Goal: Task Accomplishment & Management: Manage account settings

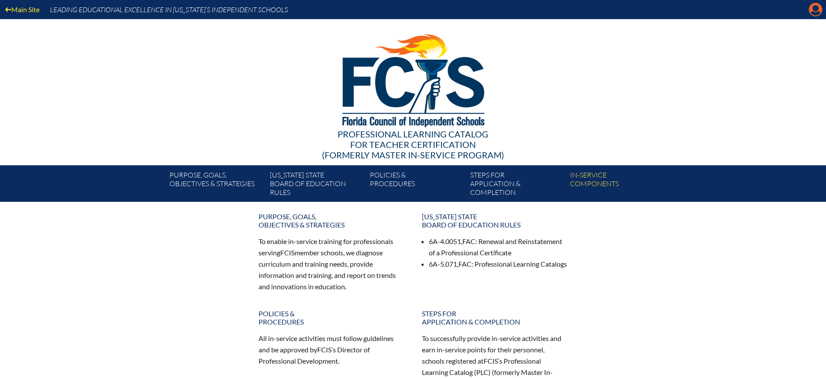
click at [812, 9] on icon at bounding box center [815, 9] width 13 height 13
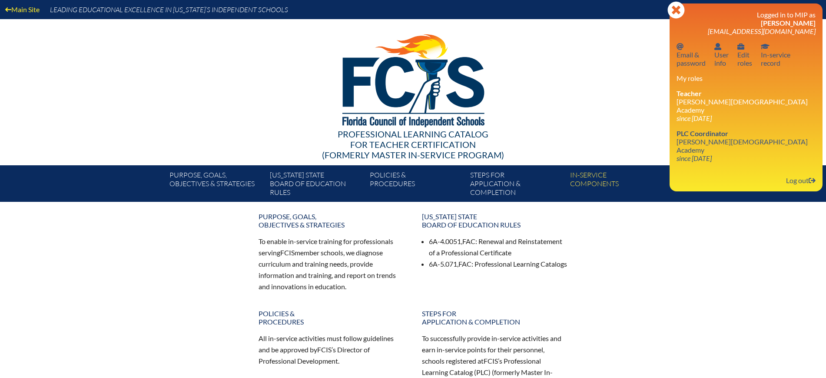
drag, startPoint x: 796, startPoint y: 163, endPoint x: 788, endPoint y: 149, distance: 16.5
click at [796, 174] on link "Log out Log out" at bounding box center [801, 180] width 37 height 12
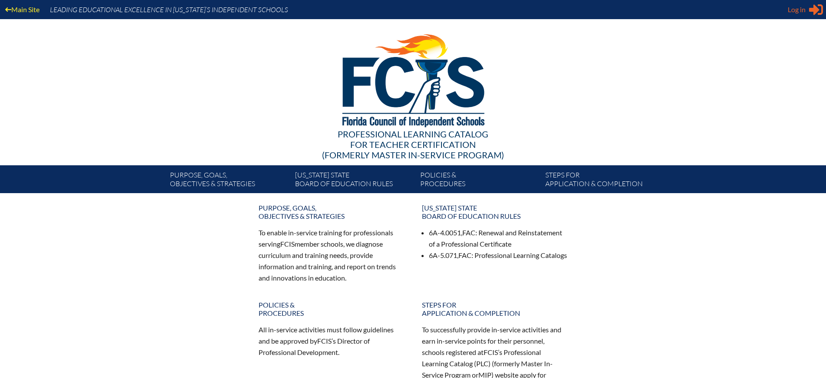
type input "[EMAIL_ADDRESS][DOMAIN_NAME]"
click at [804, 13] on span "Log in" at bounding box center [797, 9] width 18 height 10
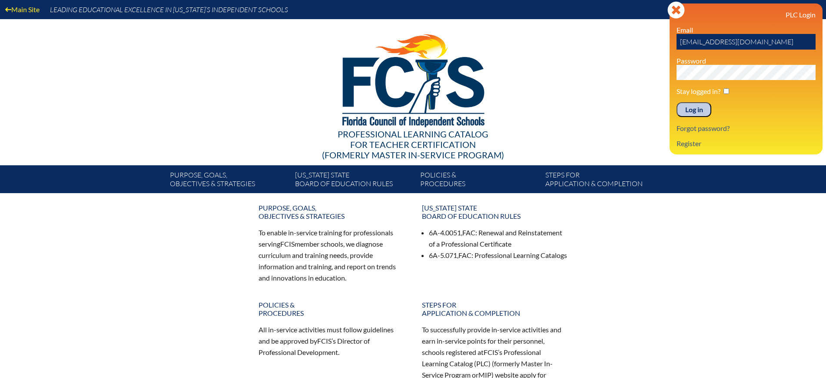
click at [694, 112] on input "Log in" at bounding box center [694, 109] width 35 height 15
